Goal: Transaction & Acquisition: Subscribe to service/newsletter

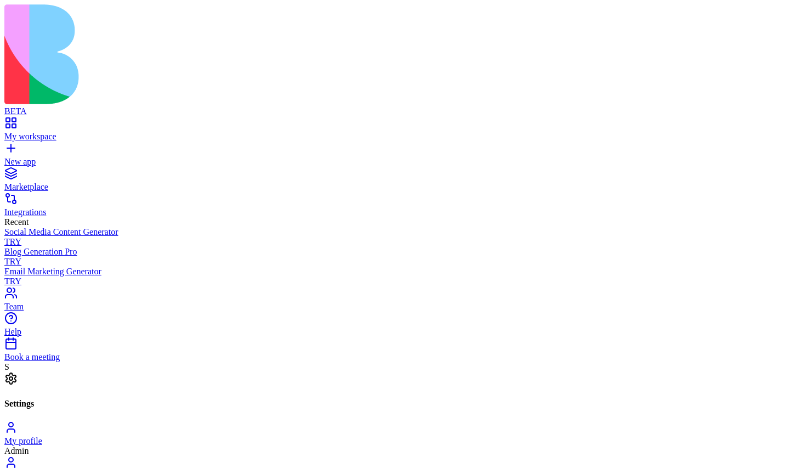
scroll to position [35, 0]
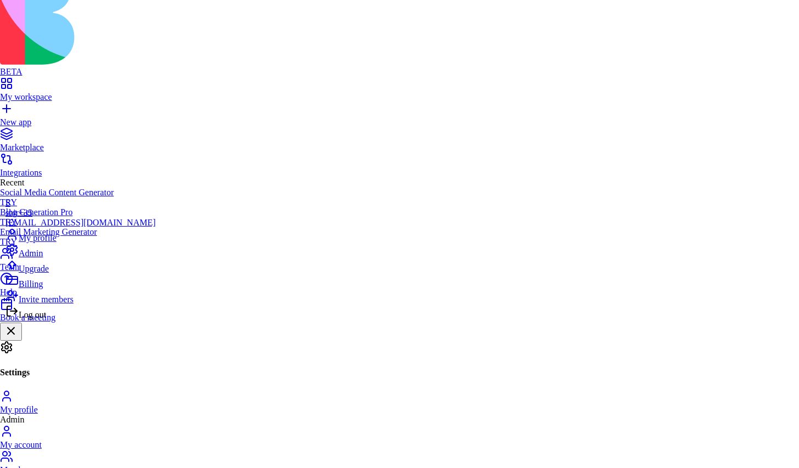
click at [49, 273] on span "Upgrade" at bounding box center [34, 268] width 30 height 9
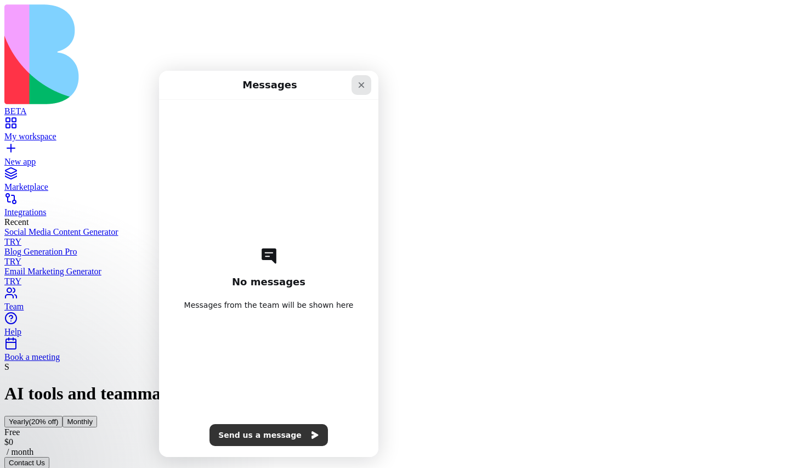
click at [360, 84] on icon "Close" at bounding box center [362, 85] width 6 height 6
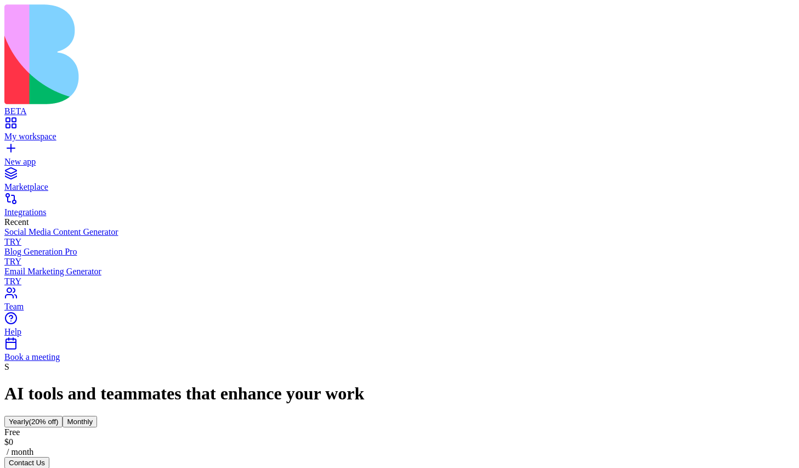
click at [347, 437] on div "$ 39 / month" at bounding box center [399, 447] width 790 height 20
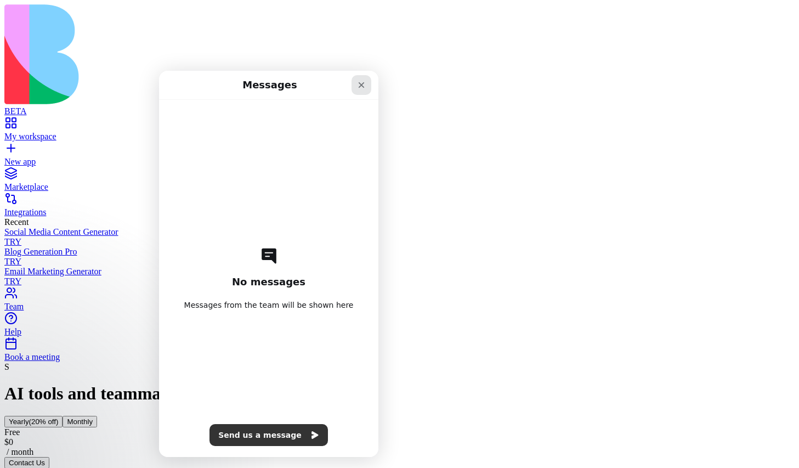
click at [361, 84] on icon "Close" at bounding box center [362, 85] width 6 height 6
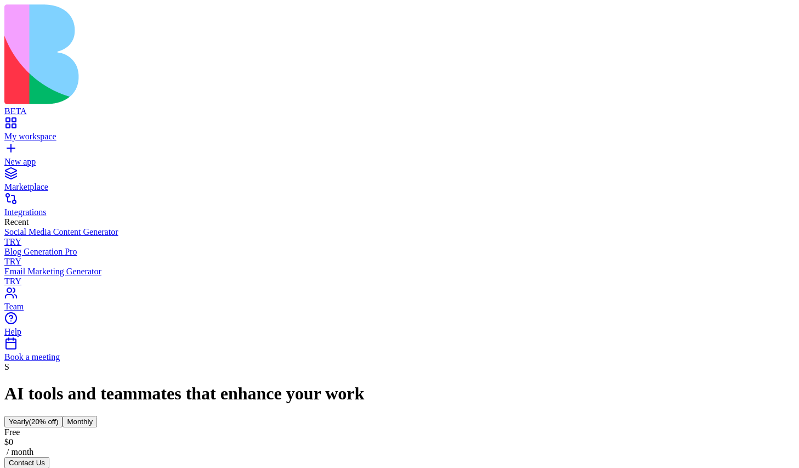
click at [49, 457] on button "Contact Us" at bounding box center [26, 463] width 45 height 12
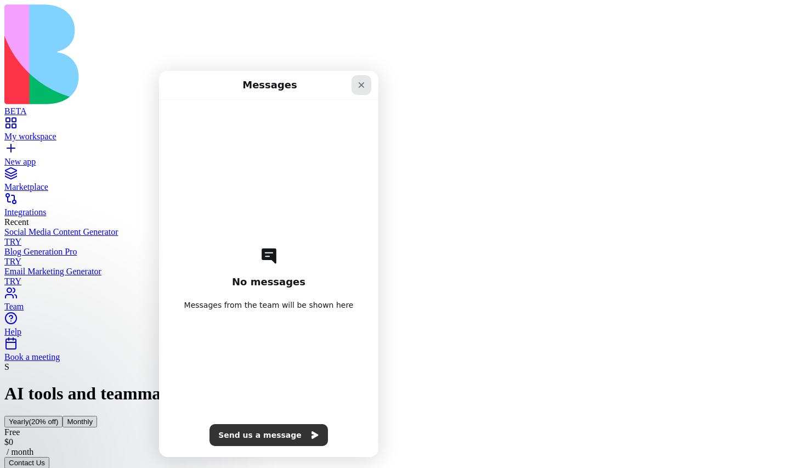
click at [360, 84] on icon "Close" at bounding box center [362, 85] width 6 height 6
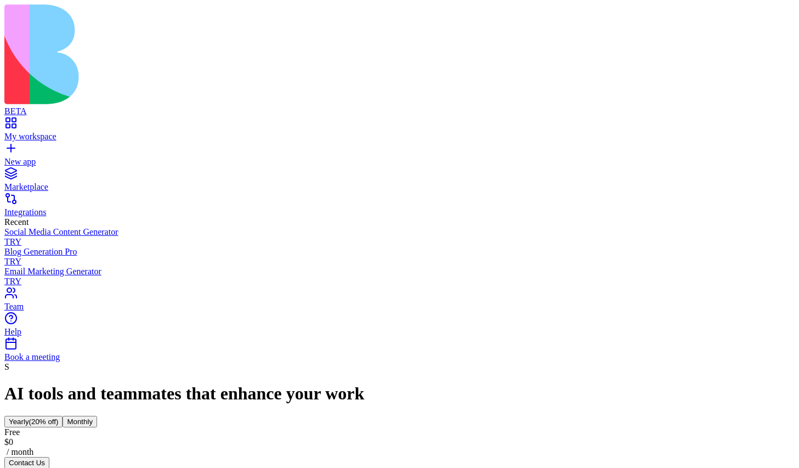
click at [49, 457] on button "Contact Us" at bounding box center [26, 463] width 45 height 12
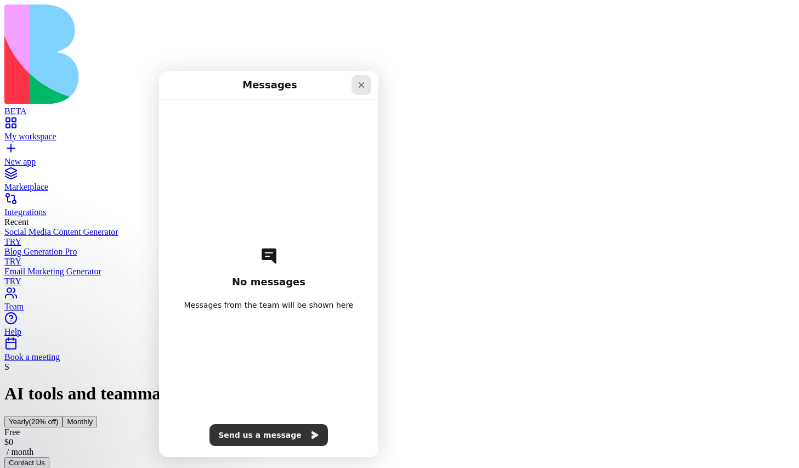
click at [359, 87] on icon "Close" at bounding box center [362, 85] width 6 height 6
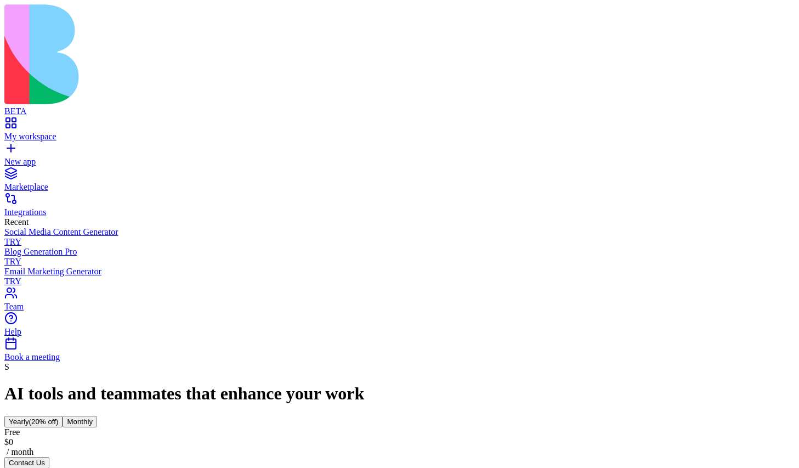
click at [59, 417] on span "(20% off)" at bounding box center [44, 421] width 30 height 8
click at [97, 416] on button "Monthly" at bounding box center [79, 422] width 35 height 12
click at [59, 417] on span "(20% off)" at bounding box center [44, 421] width 30 height 8
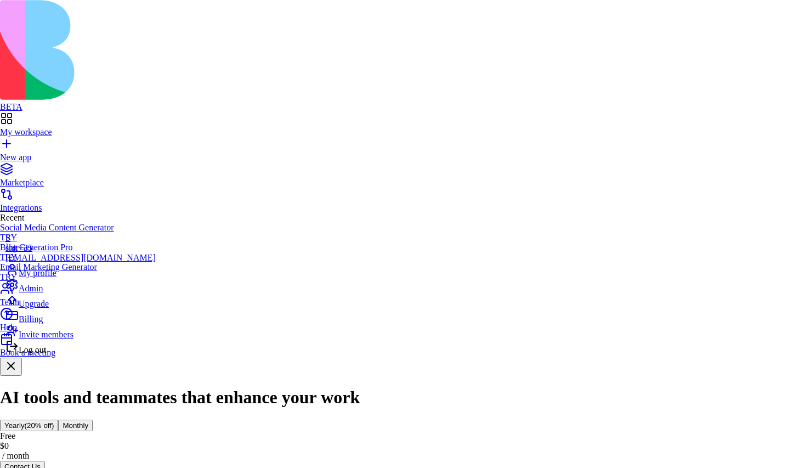
click at [42, 354] on span "Log out" at bounding box center [32, 349] width 27 height 9
